Goal: Task Accomplishment & Management: Manage account settings

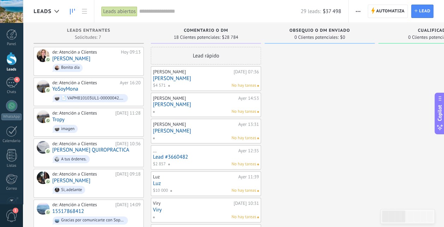
scroll to position [11, 0]
click at [212, 79] on link "[PERSON_NAME]" at bounding box center [206, 79] width 106 height 6
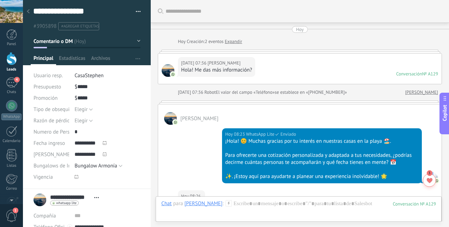
scroll to position [1855, 0]
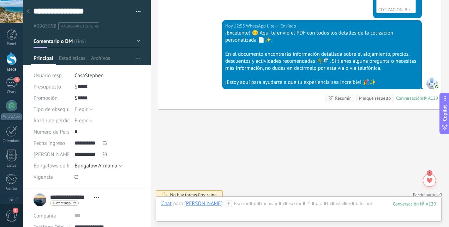
click at [136, 40] on button "Comentario o DM" at bounding box center [87, 41] width 107 height 13
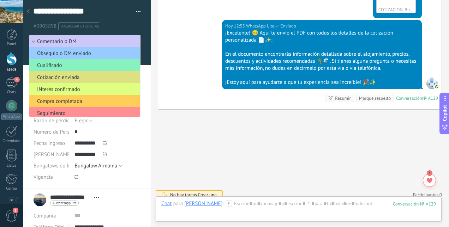
click at [93, 77] on span "Cotización enviada" at bounding box center [83, 77] width 109 height 7
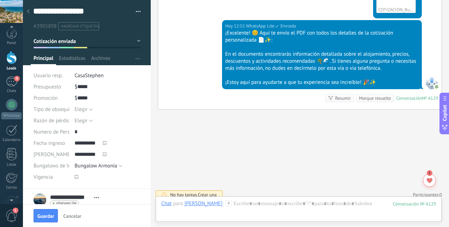
scroll to position [0, 0]
click at [44, 214] on span "Guardar" at bounding box center [45, 216] width 17 height 5
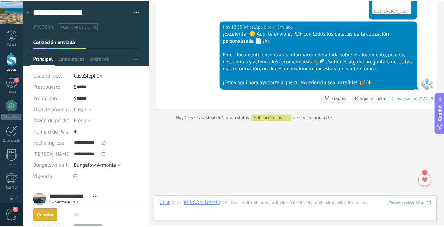
scroll to position [1866, 0]
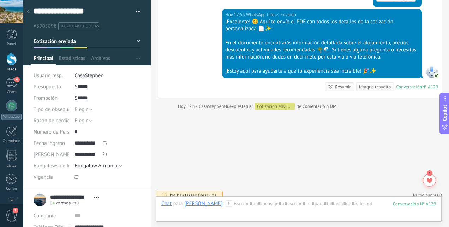
click at [8, 60] on div at bounding box center [11, 58] width 11 height 13
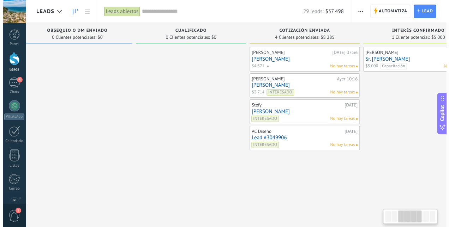
scroll to position [0, 249]
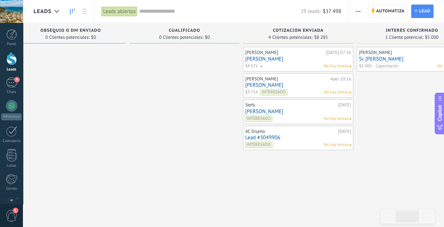
click at [322, 57] on link "[PERSON_NAME]" at bounding box center [298, 59] width 106 height 6
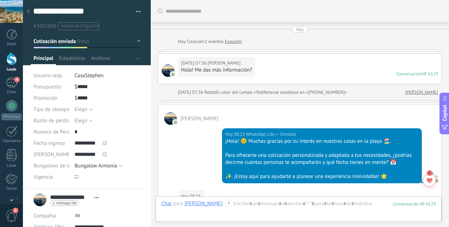
scroll to position [1866, 0]
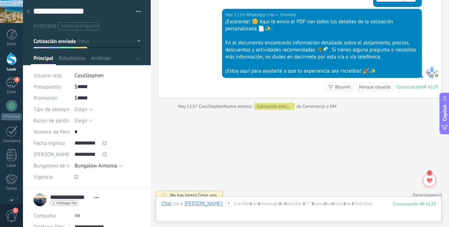
click at [91, 26] on span "#agregar etiquetas" at bounding box center [80, 26] width 38 height 5
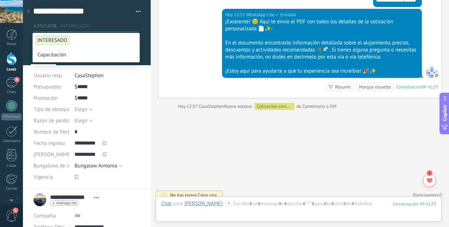
click at [52, 41] on span "INTERESADO" at bounding box center [52, 41] width 34 height 10
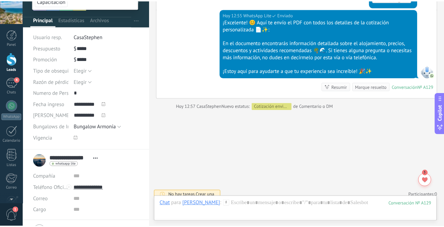
scroll to position [87, 0]
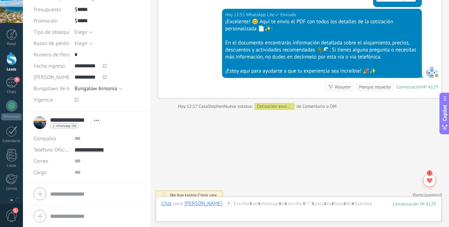
click at [11, 60] on div at bounding box center [11, 58] width 11 height 13
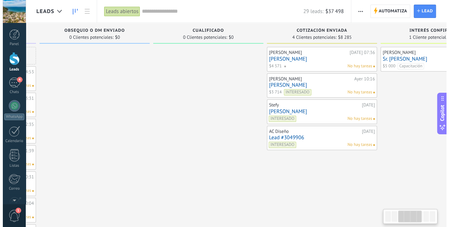
scroll to position [0, 270]
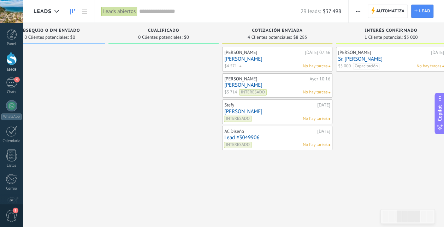
click at [263, 58] on link "[PERSON_NAME]" at bounding box center [277, 59] width 106 height 6
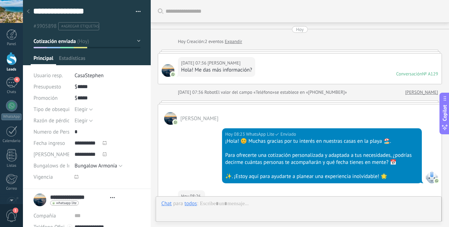
click at [80, 25] on span "#agregar etiquetas" at bounding box center [80, 26] width 38 height 5
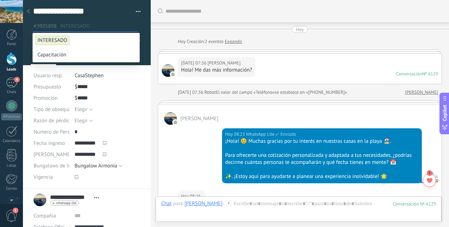
scroll to position [1866, 0]
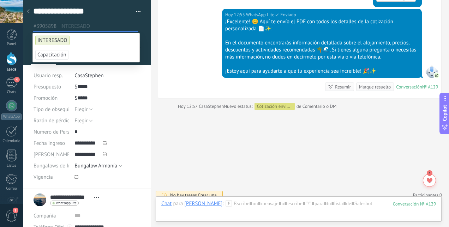
click at [59, 40] on span "INTERESADO" at bounding box center [52, 41] width 34 height 10
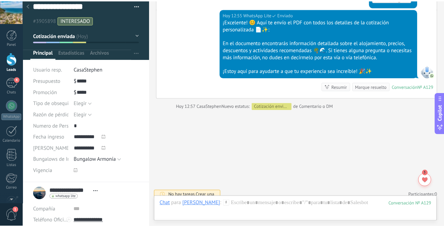
scroll to position [0, 0]
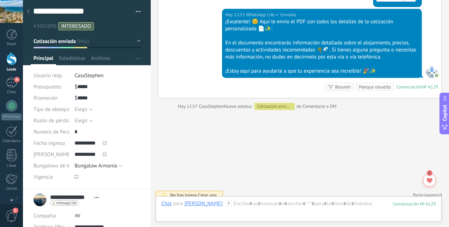
click at [10, 64] on div at bounding box center [11, 58] width 11 height 13
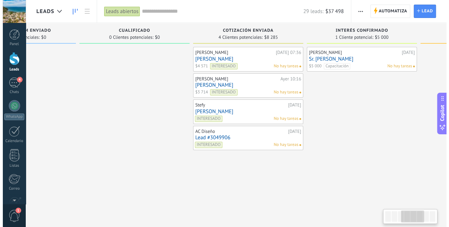
scroll to position [0, 303]
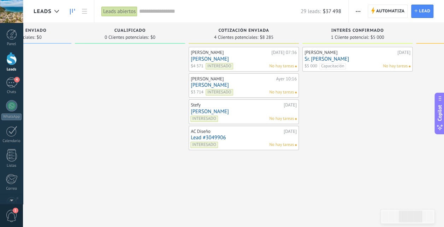
click at [248, 84] on link "[PERSON_NAME]" at bounding box center [244, 85] width 106 height 6
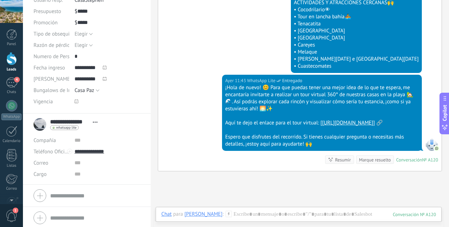
scroll to position [77, 0]
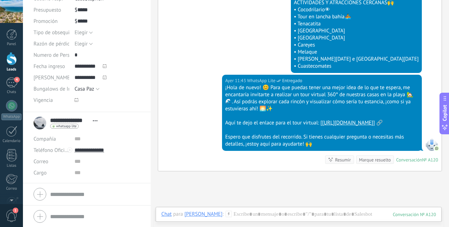
click at [10, 84] on div "4" at bounding box center [11, 83] width 11 height 10
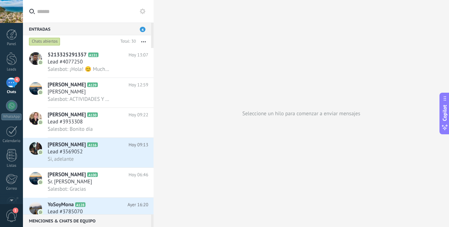
click at [78, 61] on span "Lead #4077250" at bounding box center [65, 62] width 35 height 7
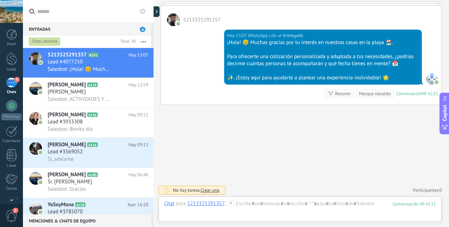
scroll to position [340, 0]
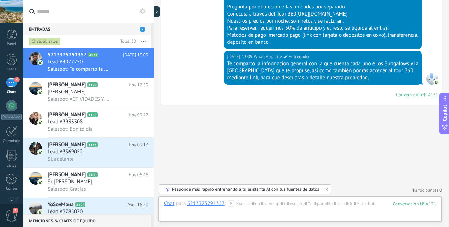
click at [14, 56] on div at bounding box center [11, 58] width 11 height 13
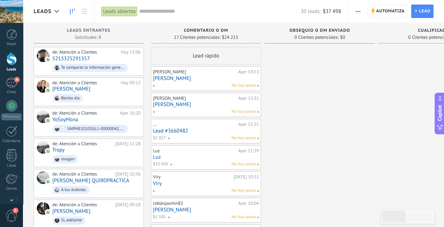
click at [78, 55] on div "de: Atención a Clientes [DATE] 13:06 5213325291357 Te comparto la información g…" at bounding box center [96, 61] width 88 height 24
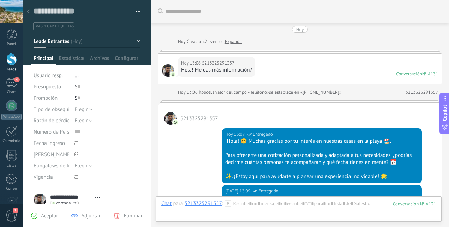
scroll to position [340, 0]
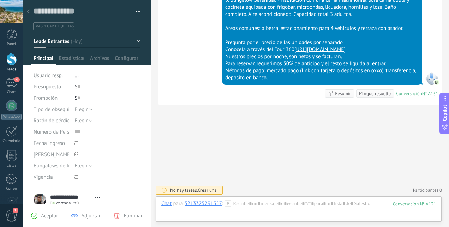
click at [85, 11] on textarea at bounding box center [81, 11] width 97 height 11
type textarea "*"
type textarea "**"
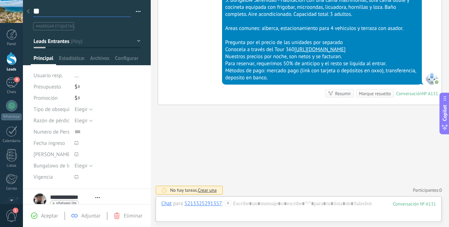
type textarea "***"
type textarea "*****"
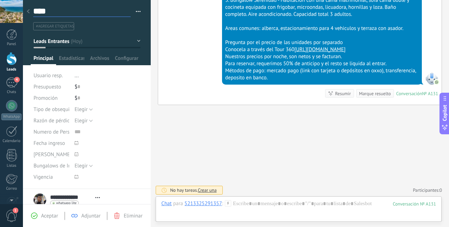
type textarea "*****"
type textarea "******"
type textarea "*******"
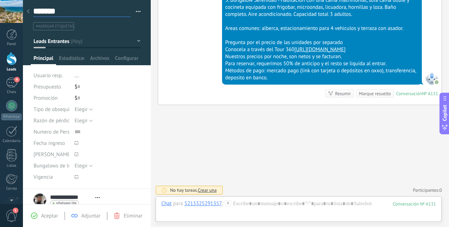
type textarea "********"
type textarea "*********"
type textarea "**********"
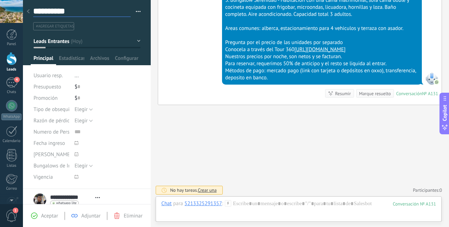
scroll to position [11, 0]
type textarea "**********"
click at [52, 215] on span "Aceptar" at bounding box center [49, 216] width 17 height 7
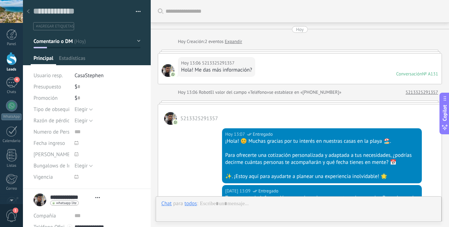
type textarea "**********"
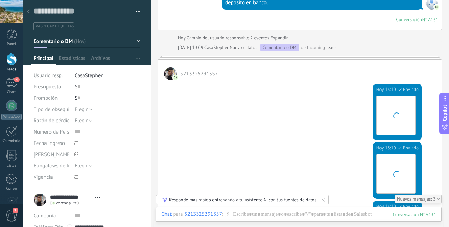
scroll to position [592, 0]
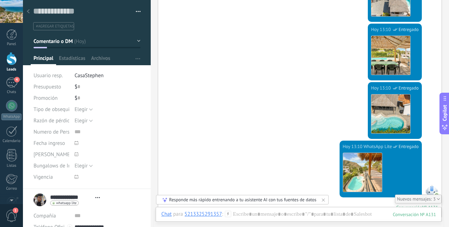
click at [13, 75] on div "Panel Leads 4 Chats WhatsApp Clientes" at bounding box center [11, 150] width 23 height 242
click at [16, 82] on span "4" at bounding box center [17, 80] width 6 height 6
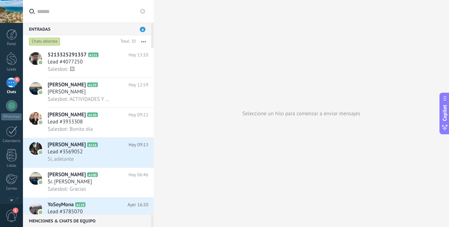
click at [94, 58] on h2 "5213325291357 A131" at bounding box center [88, 55] width 81 height 7
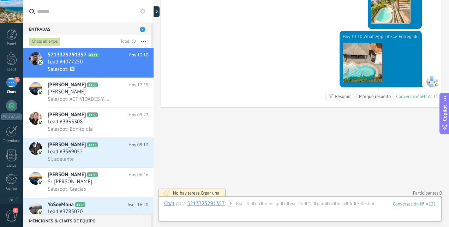
scroll to position [709, 0]
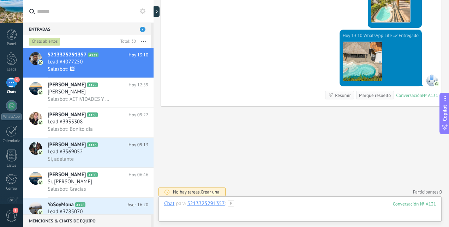
click at [259, 205] on div at bounding box center [300, 211] width 272 height 21
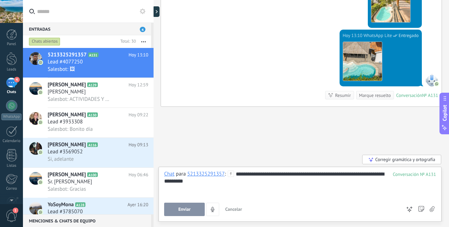
click at [199, 185] on div "**********" at bounding box center [300, 184] width 272 height 27
click at [181, 209] on span "Enviar" at bounding box center [184, 209] width 12 height 5
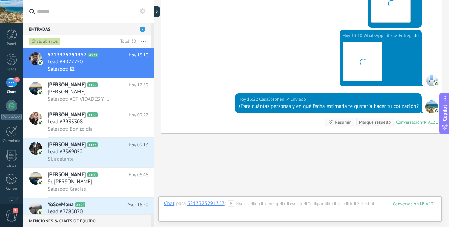
scroll to position [736, 0]
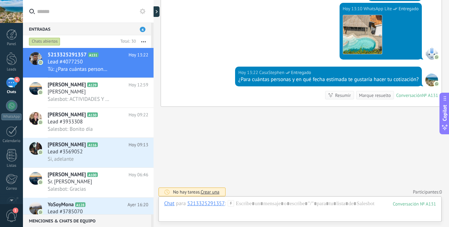
click at [63, 96] on div "Salesbot: ACTIVIDADES Y ATRACCIONES CERCANAS🙌 • Cocodrilario👁 • Tour en lancha …" at bounding box center [98, 99] width 101 height 7
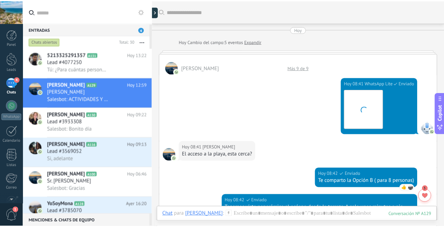
scroll to position [1416, 0]
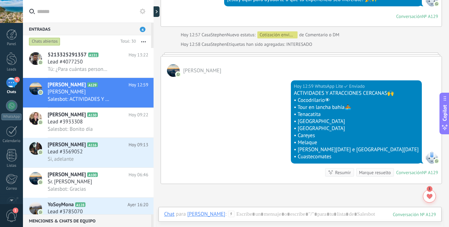
click at [13, 55] on div at bounding box center [11, 58] width 11 height 13
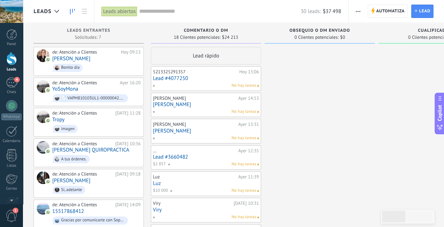
click at [185, 132] on link "[PERSON_NAME]" at bounding box center [206, 131] width 106 height 6
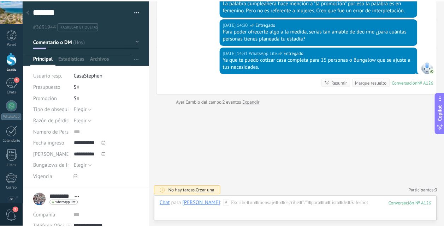
scroll to position [11, 0]
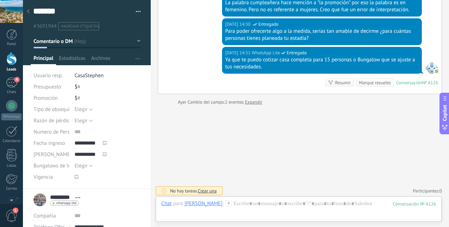
click at [11, 63] on div at bounding box center [11, 58] width 11 height 13
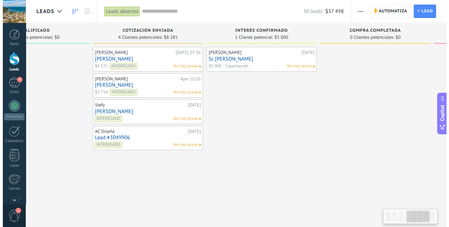
scroll to position [0, 402]
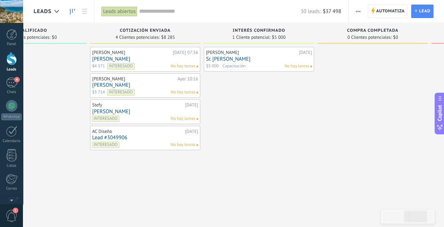
click at [135, 112] on link "[PERSON_NAME]" at bounding box center [145, 112] width 106 height 6
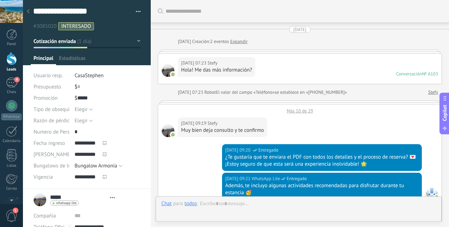
type textarea "**********"
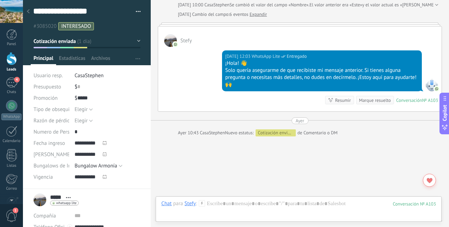
scroll to position [559, 0]
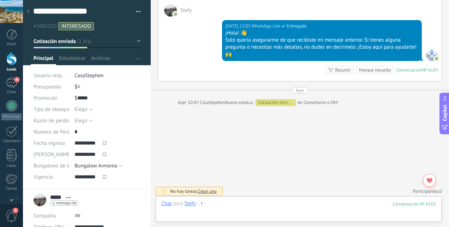
click at [215, 206] on div at bounding box center [298, 211] width 275 height 21
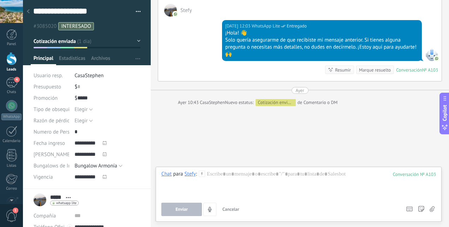
click at [215, 206] on button "4" at bounding box center [209, 209] width 13 height 13
click at [214, 177] on div at bounding box center [298, 184] width 275 height 27
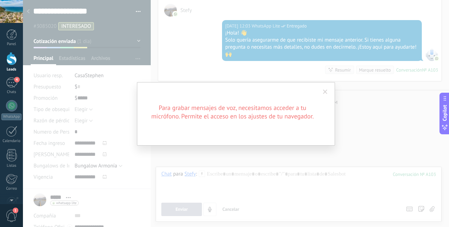
click at [326, 93] on span at bounding box center [325, 92] width 5 height 5
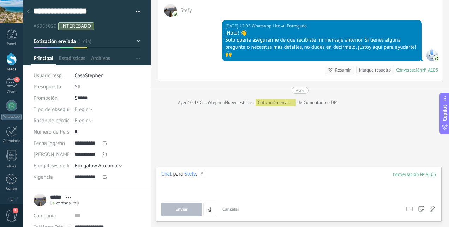
click at [217, 174] on div at bounding box center [298, 184] width 275 height 27
paste div
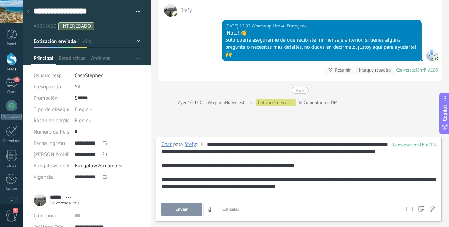
click at [182, 207] on span "Enviar" at bounding box center [182, 209] width 12 height 5
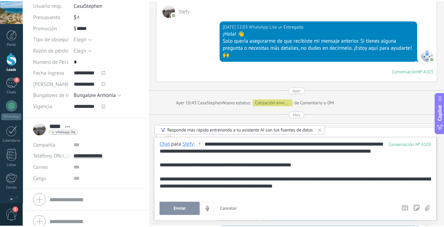
scroll to position [555, 0]
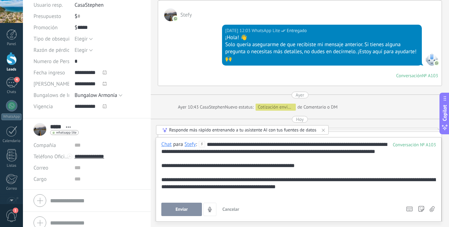
click at [230, 210] on span "Cancelar" at bounding box center [230, 210] width 17 height 6
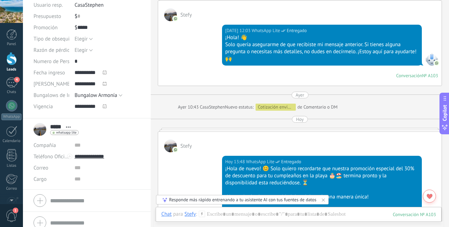
click at [11, 63] on div at bounding box center [11, 58] width 11 height 13
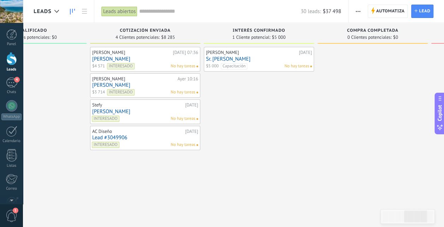
click at [155, 85] on link "[PERSON_NAME]" at bounding box center [145, 85] width 106 height 6
click at [129, 84] on link "[PERSON_NAME]" at bounding box center [145, 85] width 106 height 6
click at [100, 85] on link "[PERSON_NAME]" at bounding box center [145, 85] width 106 height 6
click at [156, 86] on link "[PERSON_NAME]" at bounding box center [145, 85] width 106 height 6
click at [13, 60] on div at bounding box center [11, 58] width 11 height 13
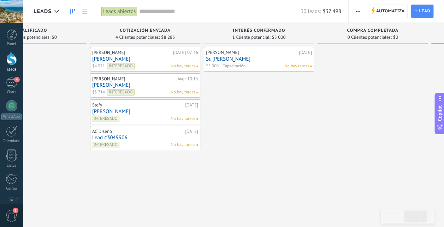
click at [147, 81] on div "[PERSON_NAME]" at bounding box center [133, 79] width 83 height 6
click at [104, 82] on div "[PERSON_NAME][DATE] 10:16 [PERSON_NAME] $3 714 INTERESADO No hay tareas" at bounding box center [145, 86] width 106 height 20
click at [104, 84] on link "[PERSON_NAME]" at bounding box center [145, 85] width 106 height 6
click at [137, 59] on link "[PERSON_NAME]" at bounding box center [145, 59] width 106 height 6
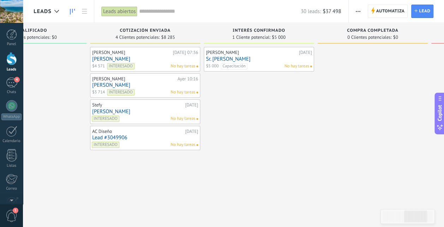
click at [123, 55] on div "[PERSON_NAME][DATE] 07:36 [PERSON_NAME] $4 571 INTERESADO No hay tareas" at bounding box center [145, 59] width 106 height 20
click at [104, 57] on link "[PERSON_NAME]" at bounding box center [145, 59] width 106 height 6
click at [99, 54] on div "[PERSON_NAME]" at bounding box center [131, 53] width 79 height 6
click at [15, 59] on div at bounding box center [11, 58] width 11 height 13
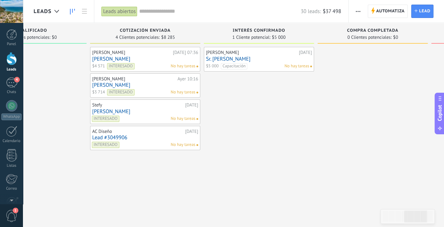
click at [12, 82] on div "4" at bounding box center [11, 83] width 11 height 10
click at [12, 83] on div "4" at bounding box center [11, 83] width 11 height 10
